Goal: Information Seeking & Learning: Check status

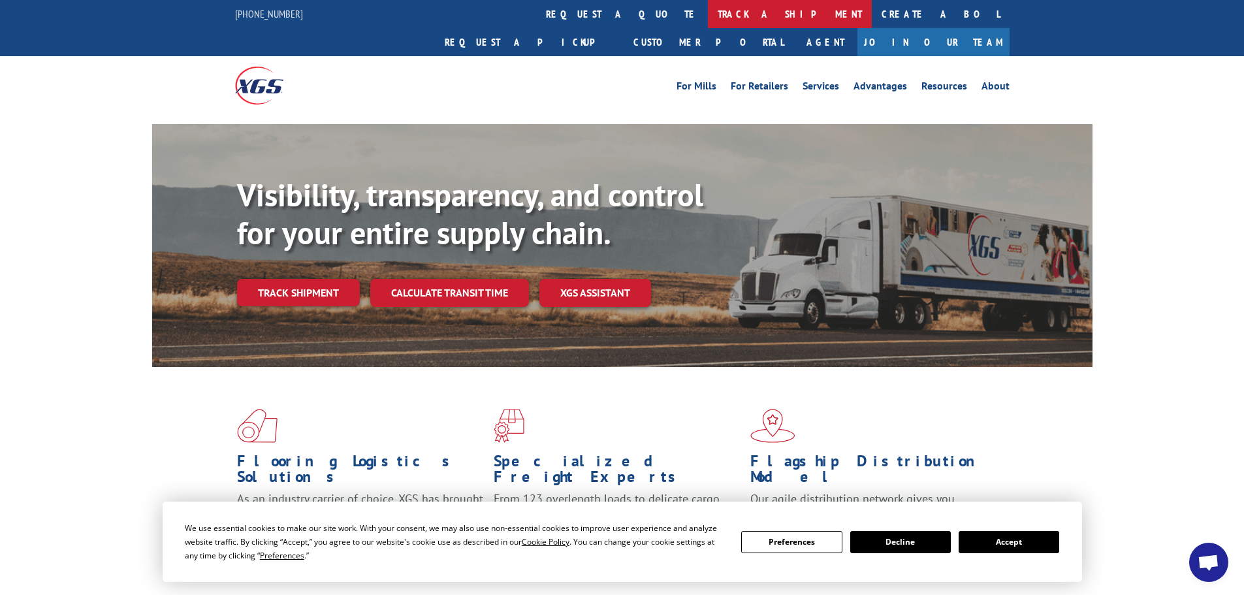
click at [708, 10] on link "track a shipment" at bounding box center [790, 14] width 164 height 28
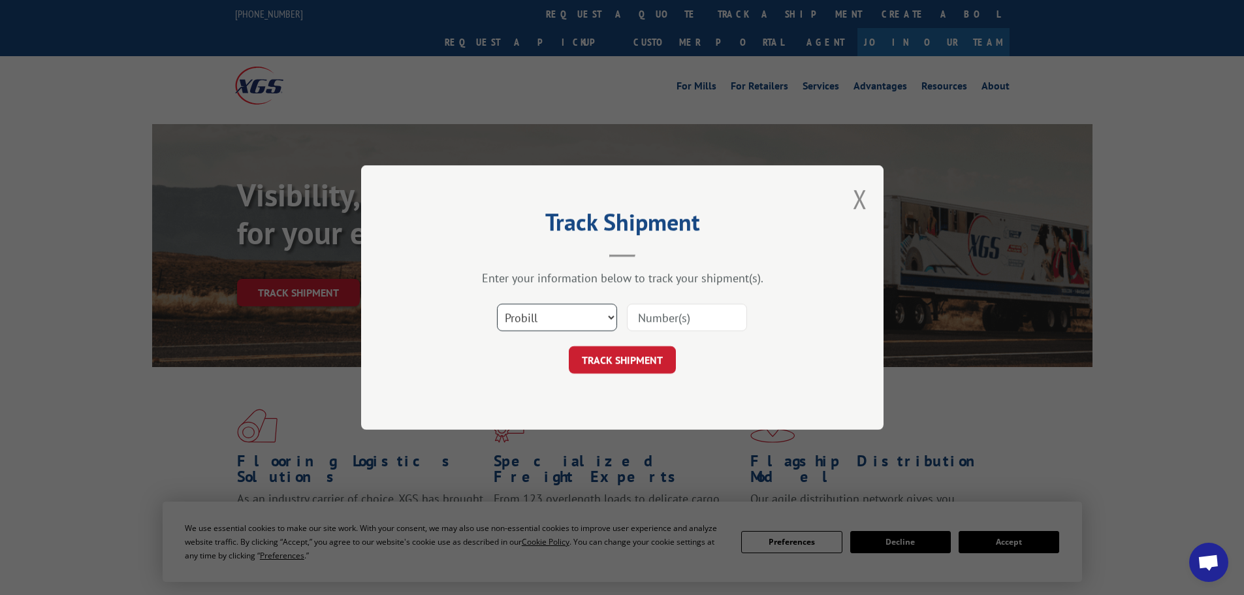
click at [613, 314] on select "Select category... Probill BOL PO" at bounding box center [557, 317] width 120 height 27
select select "bol"
click at [497, 304] on select "Select category... Probill BOL PO" at bounding box center [557, 317] width 120 height 27
click at [671, 315] on input at bounding box center [687, 317] width 120 height 27
type input "3370283"
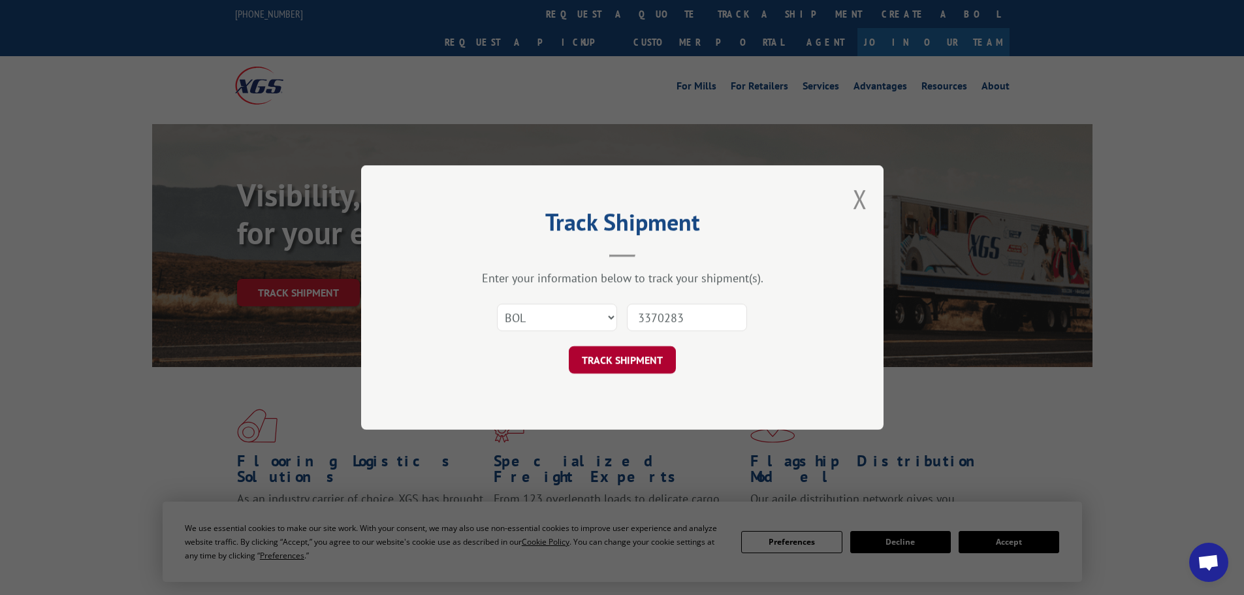
click at [635, 364] on button "TRACK SHIPMENT" at bounding box center [622, 359] width 107 height 27
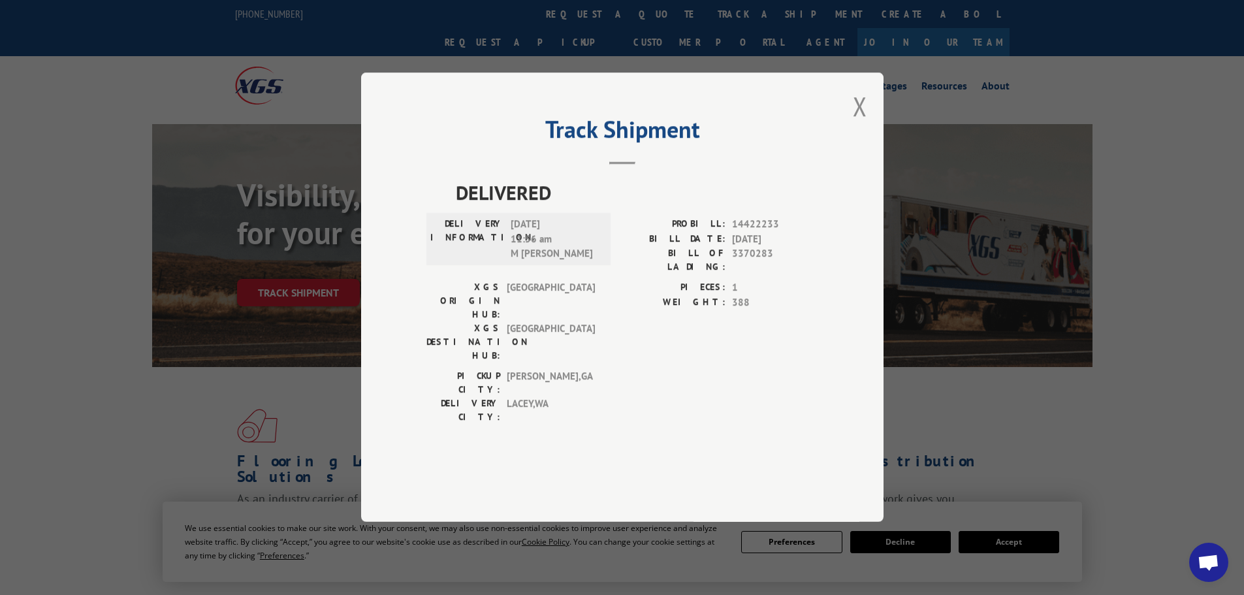
click at [850, 142] on div "Track Shipment DELIVERED DELIVERY INFORMATION: [DATE] 11:56 am M [PERSON_NAME] …" at bounding box center [622, 296] width 522 height 449
click at [865, 123] on button "Close modal" at bounding box center [860, 106] width 14 height 35
